Goal: Transaction & Acquisition: Purchase product/service

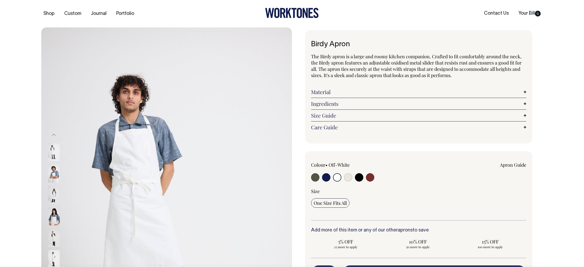
select select "Off-White"
click at [316, 180] on input "radio" at bounding box center [315, 177] width 8 height 8
radio input "true"
select select "Olive"
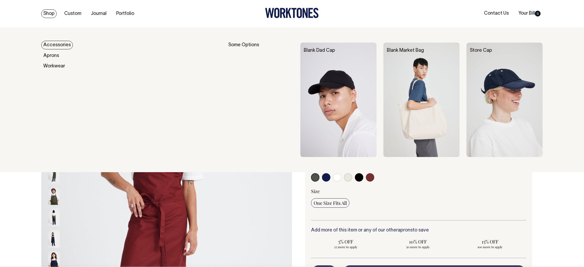
click at [51, 14] on link "Shop" at bounding box center [48, 13] width 15 height 9
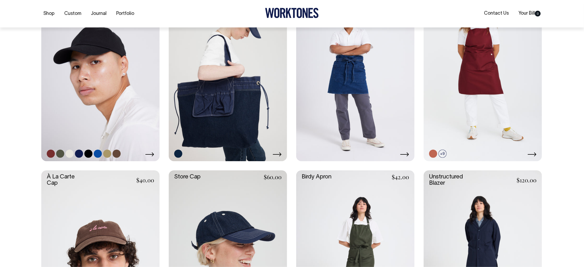
click at [124, 134] on link at bounding box center [100, 73] width 118 height 178
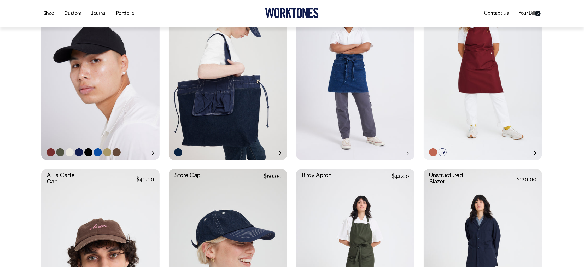
scroll to position [172, 0]
